Goal: Task Accomplishment & Management: Manage account settings

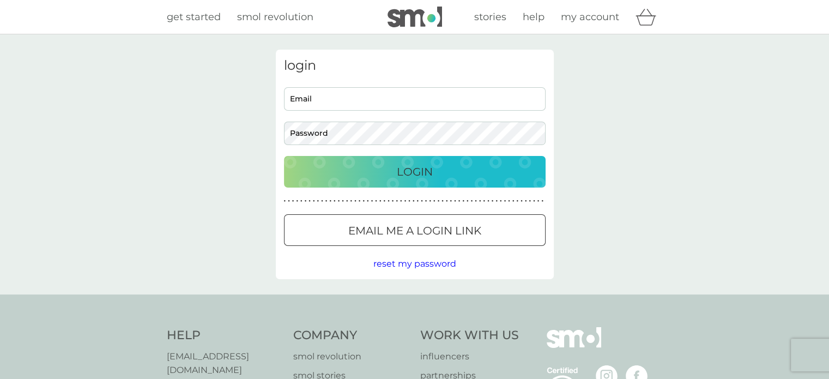
type input "[EMAIL_ADDRESS][DOMAIN_NAME]"
click at [385, 174] on div "Login" at bounding box center [415, 171] width 240 height 17
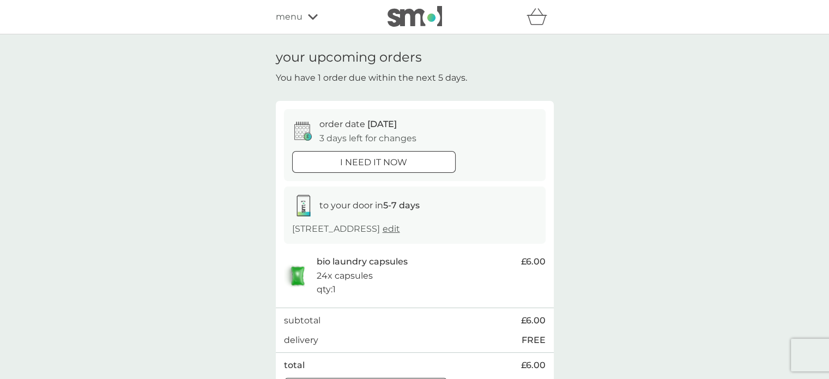
click at [301, 135] on icon at bounding box center [302, 131] width 17 height 19
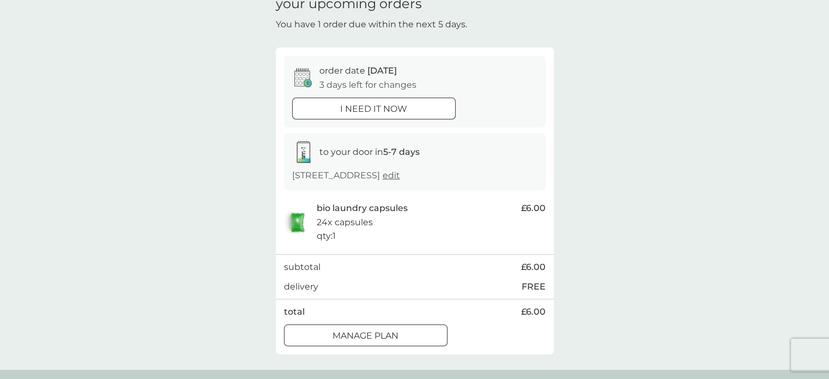
scroll to position [54, 0]
click at [354, 338] on div at bounding box center [365, 334] width 39 height 11
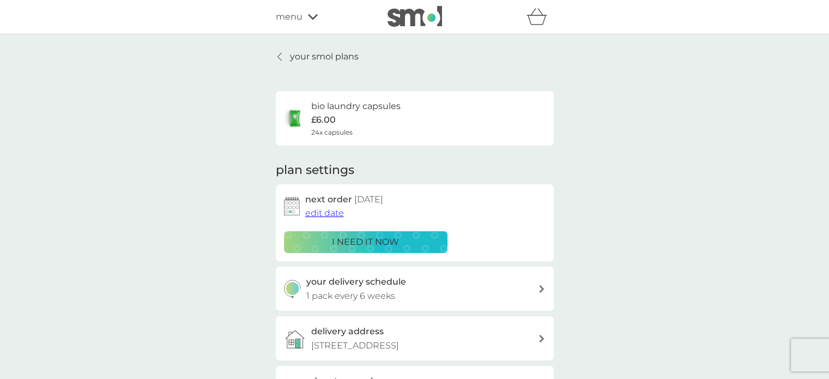
click at [330, 215] on span "edit date" at bounding box center [324, 213] width 39 height 10
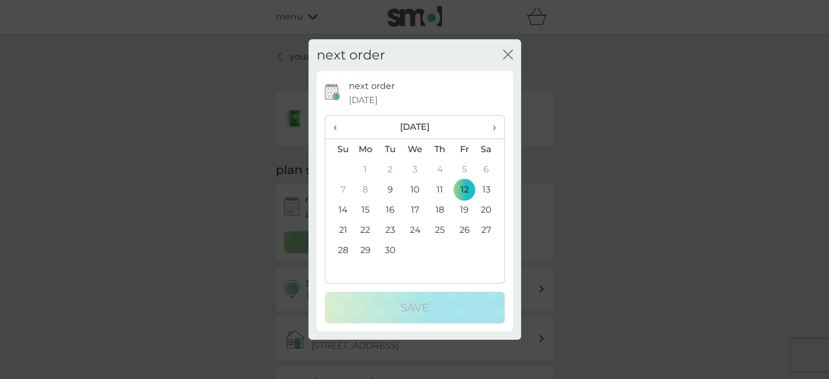
click at [493, 124] on span "›" at bounding box center [489, 127] width 11 height 23
click at [369, 228] on td "20" at bounding box center [365, 230] width 25 height 20
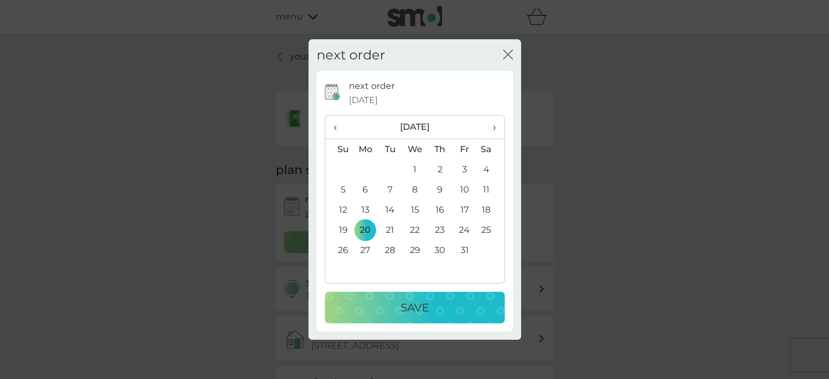
click at [419, 308] on p "Save" at bounding box center [415, 307] width 28 height 17
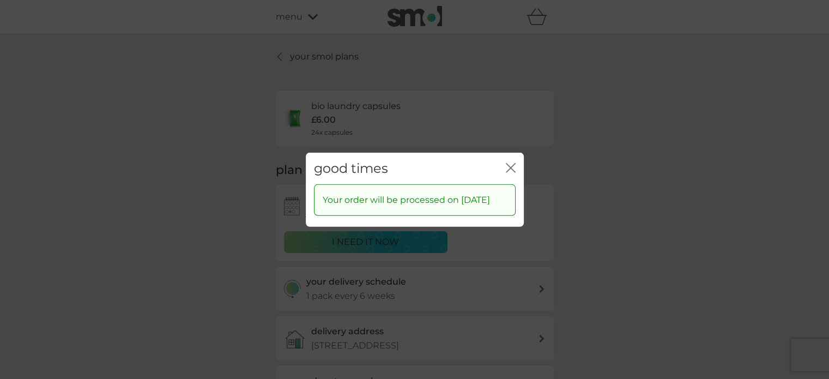
click at [506, 163] on icon "close" at bounding box center [508, 167] width 4 height 9
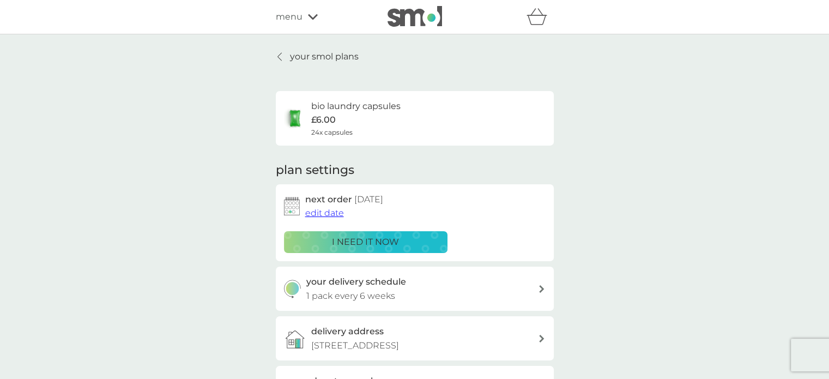
click at [283, 54] on link "your smol plans" at bounding box center [317, 57] width 83 height 14
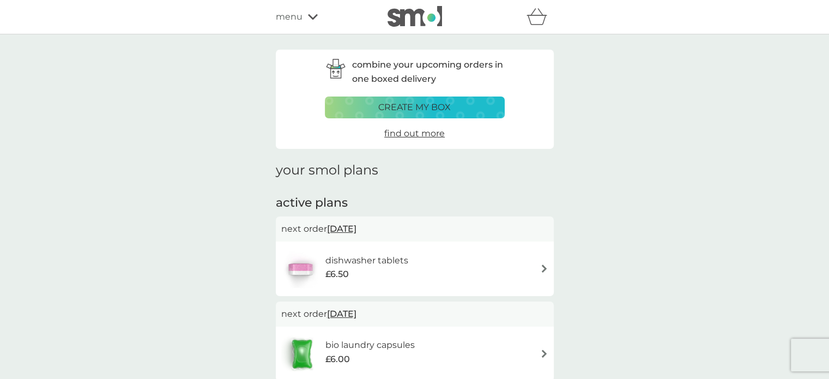
click at [354, 233] on span "26 Sep 2025" at bounding box center [341, 228] width 29 height 21
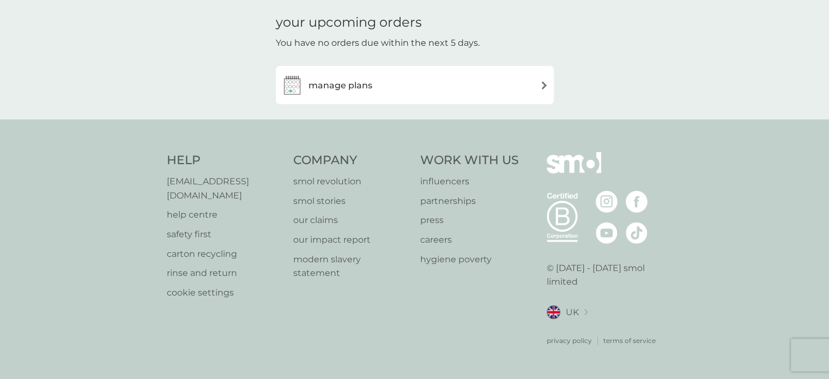
scroll to position [20, 0]
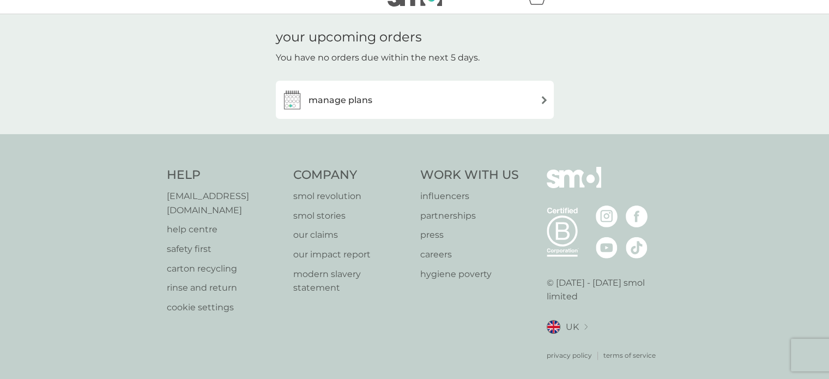
click at [542, 99] on img at bounding box center [544, 100] width 8 height 8
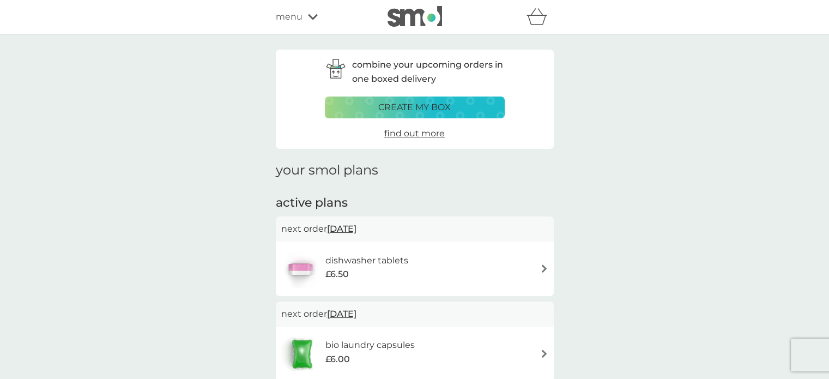
click at [542, 272] on img at bounding box center [544, 268] width 8 height 8
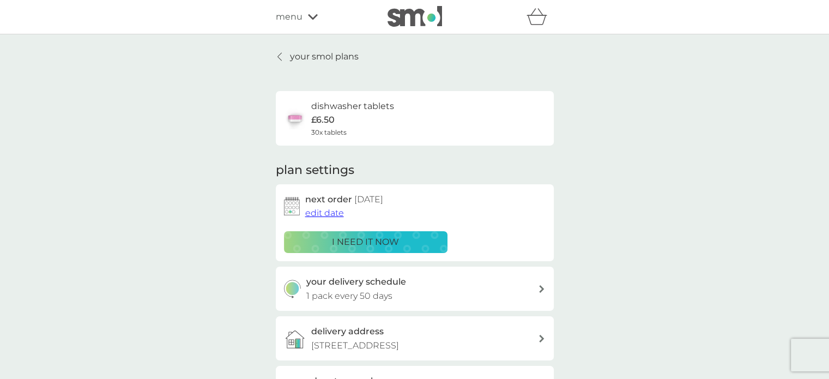
click at [356, 237] on p "i need it now" at bounding box center [365, 242] width 67 height 14
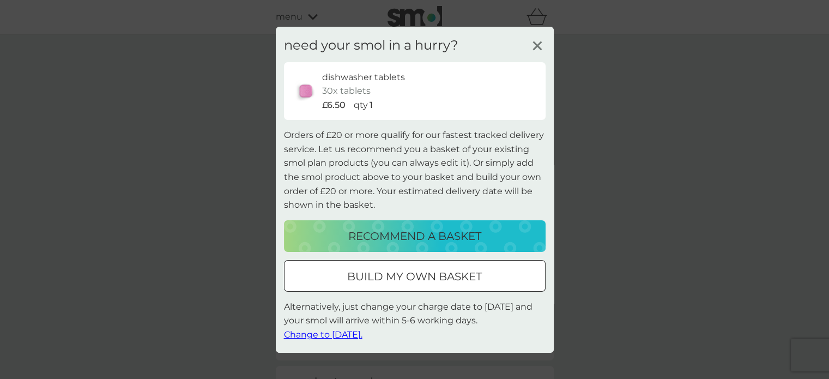
click at [326, 333] on span "Change to tomorrow." at bounding box center [323, 334] width 78 height 10
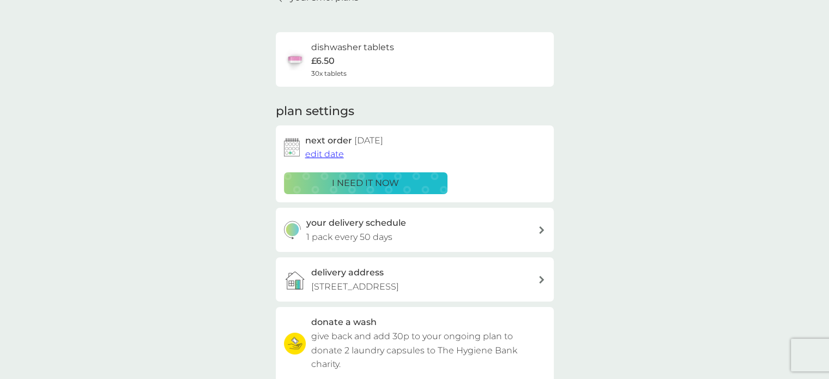
scroll to position [54, 0]
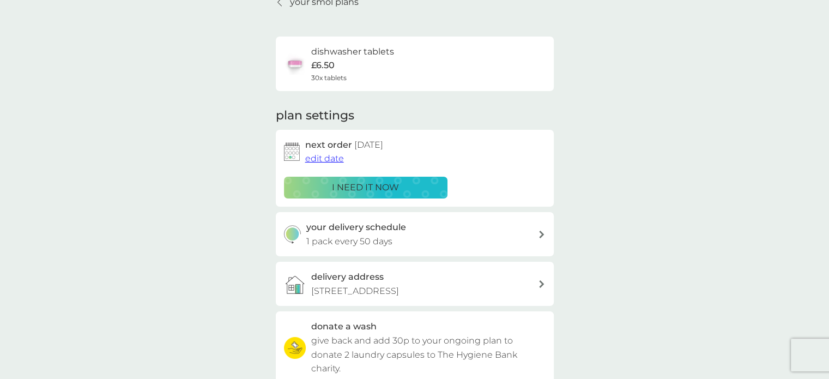
click at [350, 187] on p "i need it now" at bounding box center [365, 187] width 67 height 14
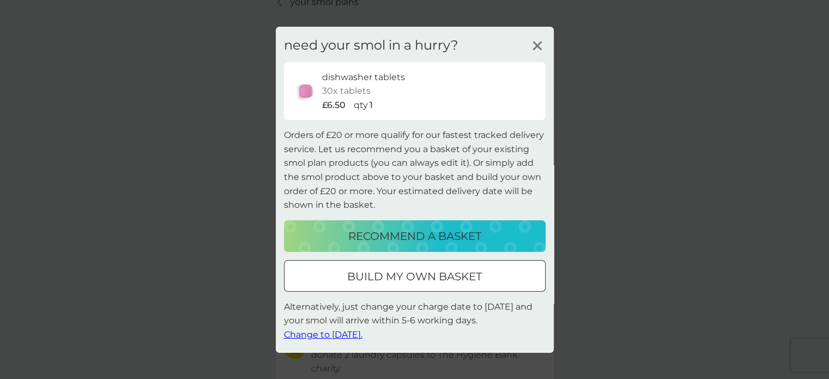
click at [340, 338] on span "Change to tomorrow." at bounding box center [323, 334] width 78 height 10
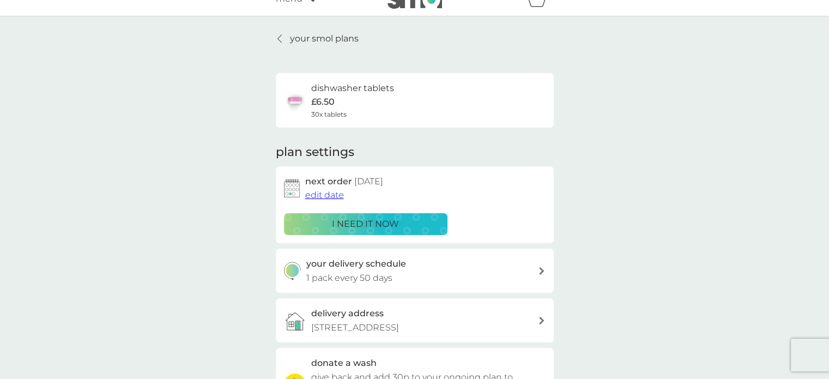
scroll to position [0, 0]
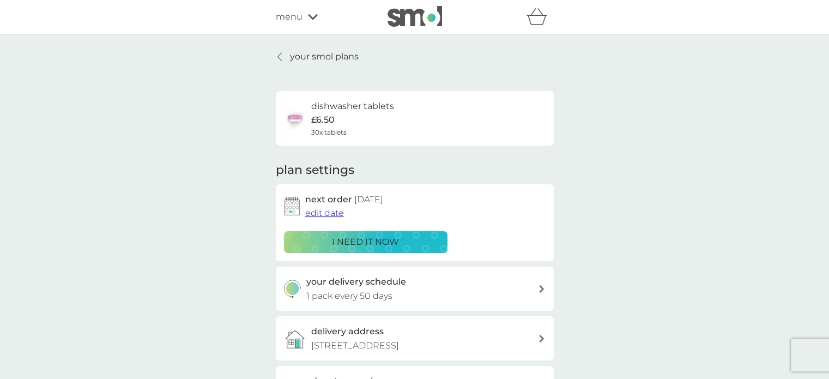
click at [323, 217] on span "edit date" at bounding box center [324, 213] width 39 height 10
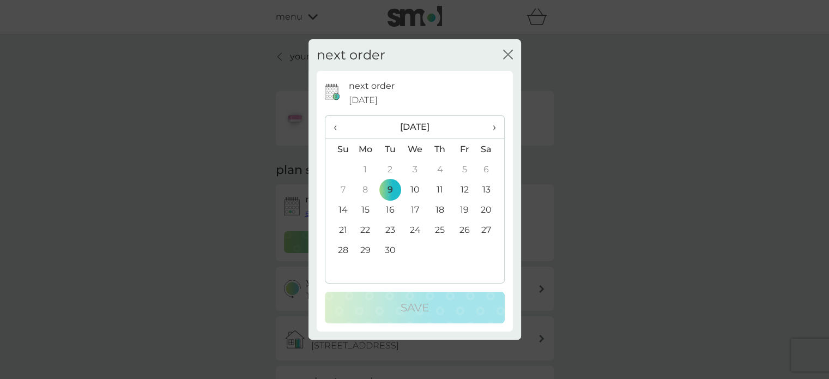
click at [392, 191] on td "9" at bounding box center [390, 189] width 25 height 20
click at [508, 54] on icon "close" at bounding box center [510, 54] width 4 height 9
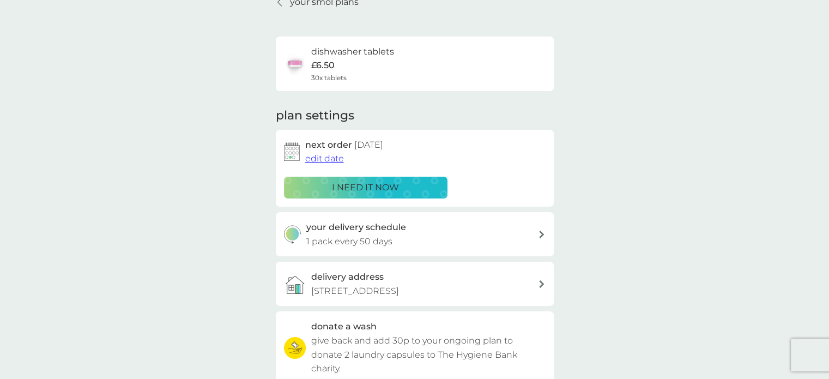
scroll to position [54, 0]
